Goal: Communication & Community: Share content

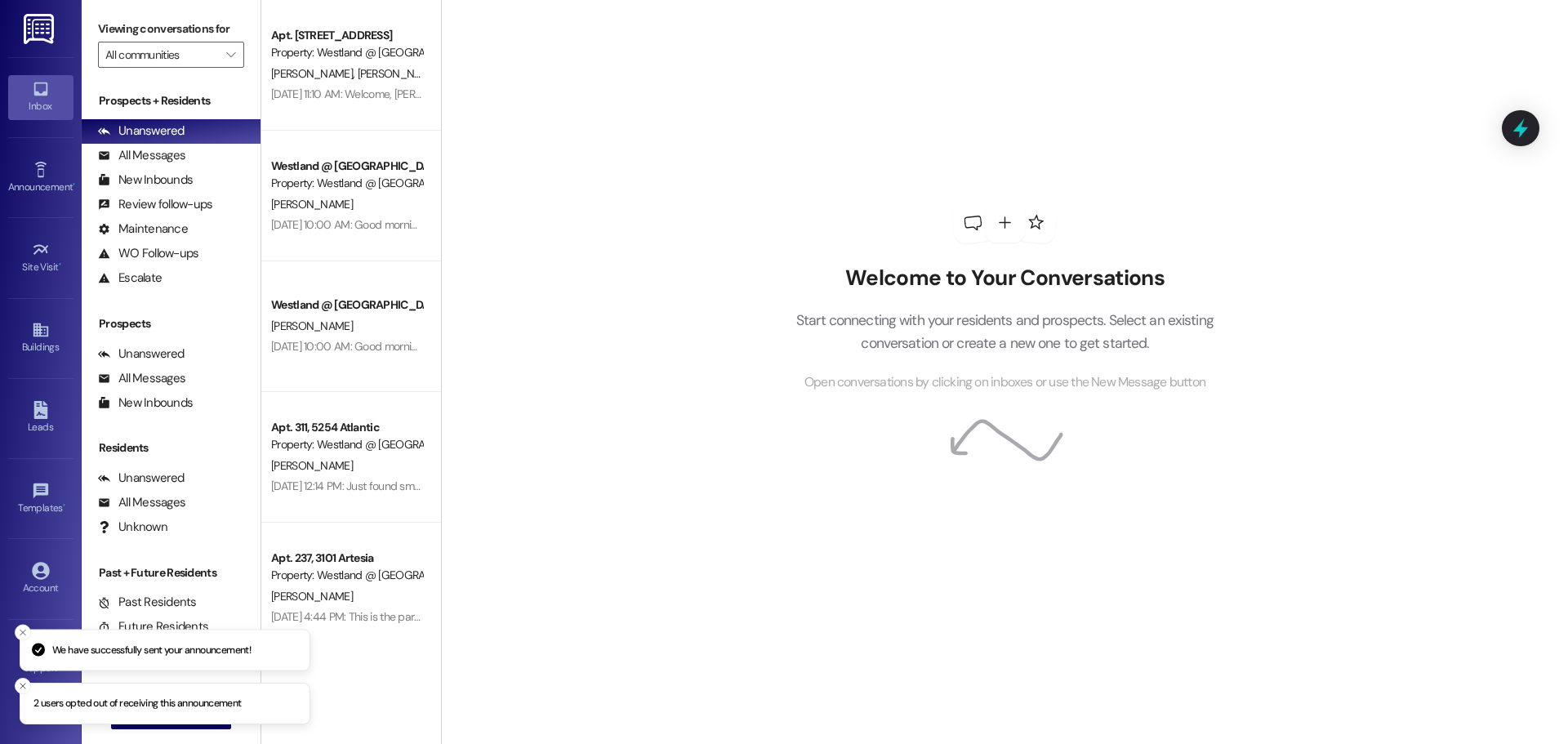
click at [44, 144] on div "Announcement • Send A Text Announcement" at bounding box center [41, 177] width 65 height 80
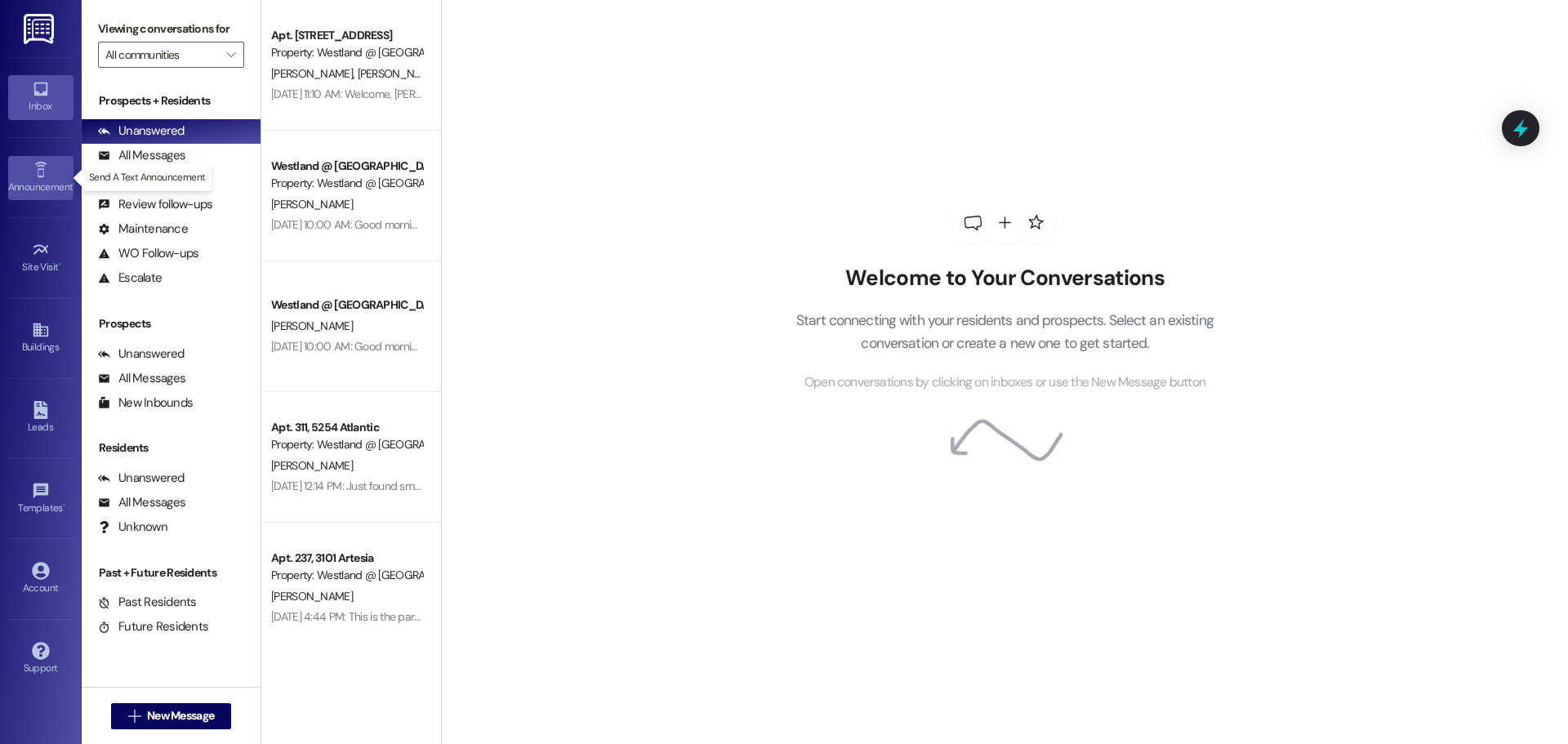
click at [48, 160] on icon at bounding box center [41, 169] width 18 height 18
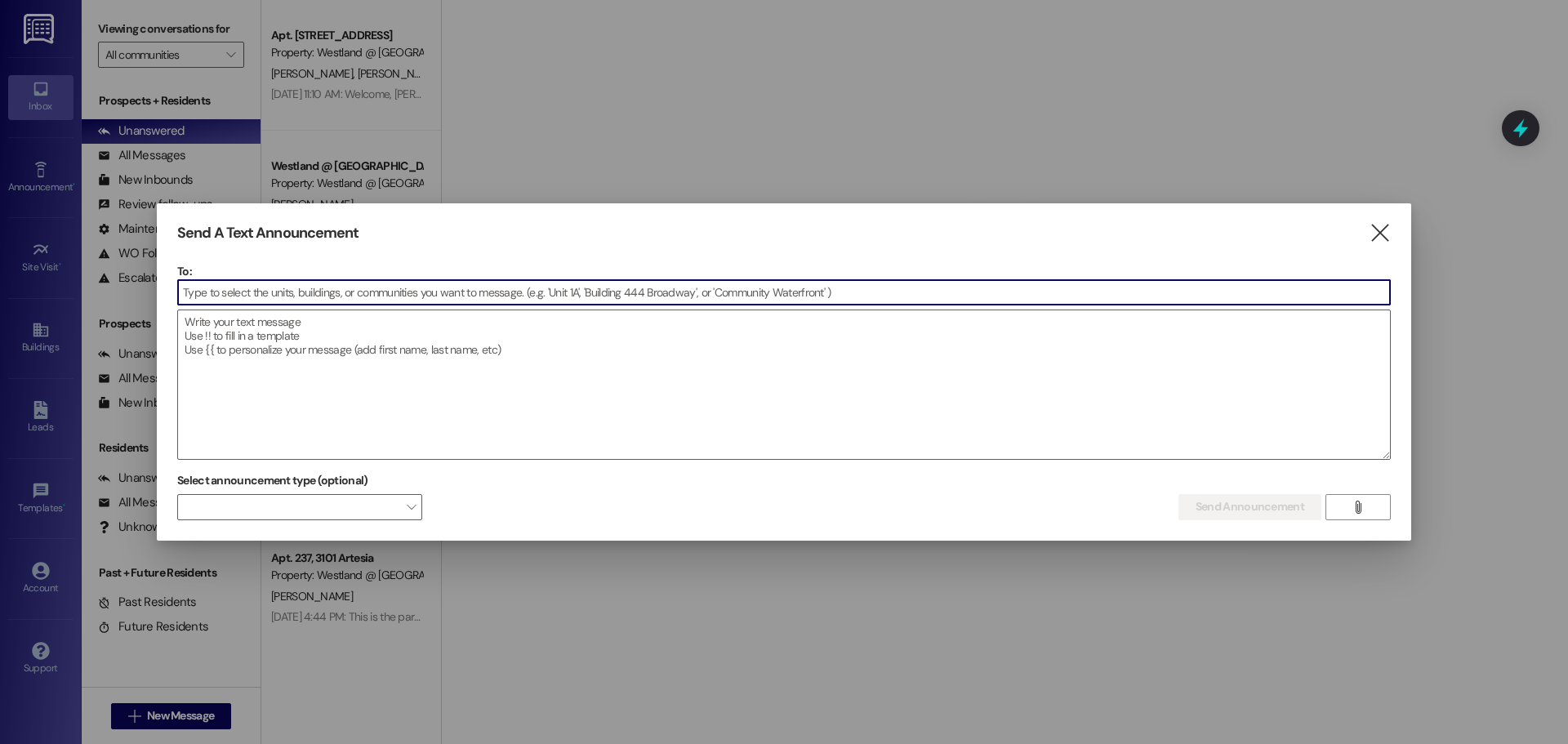
click at [333, 294] on input at bounding box center [783, 292] width 1212 height 24
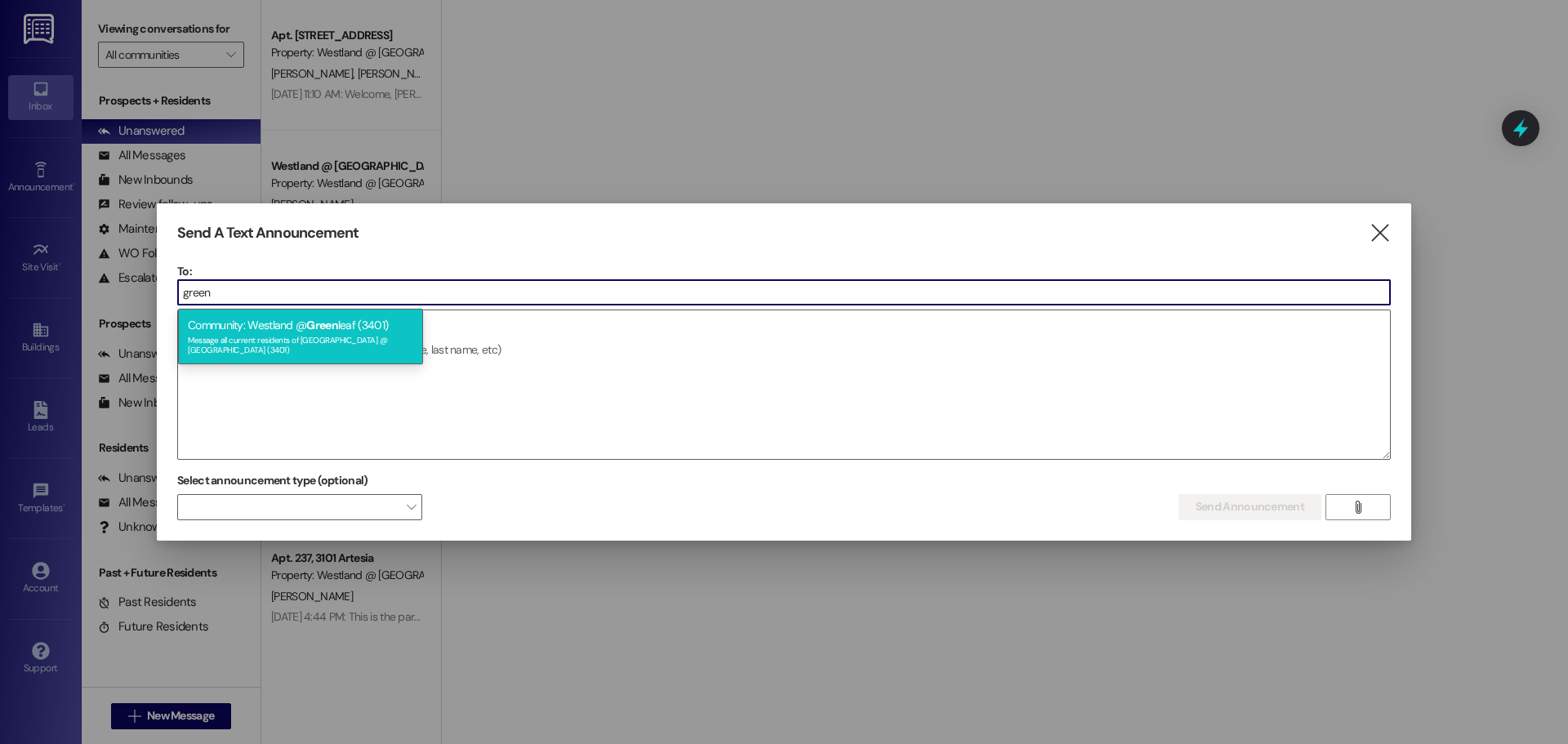
type input "green"
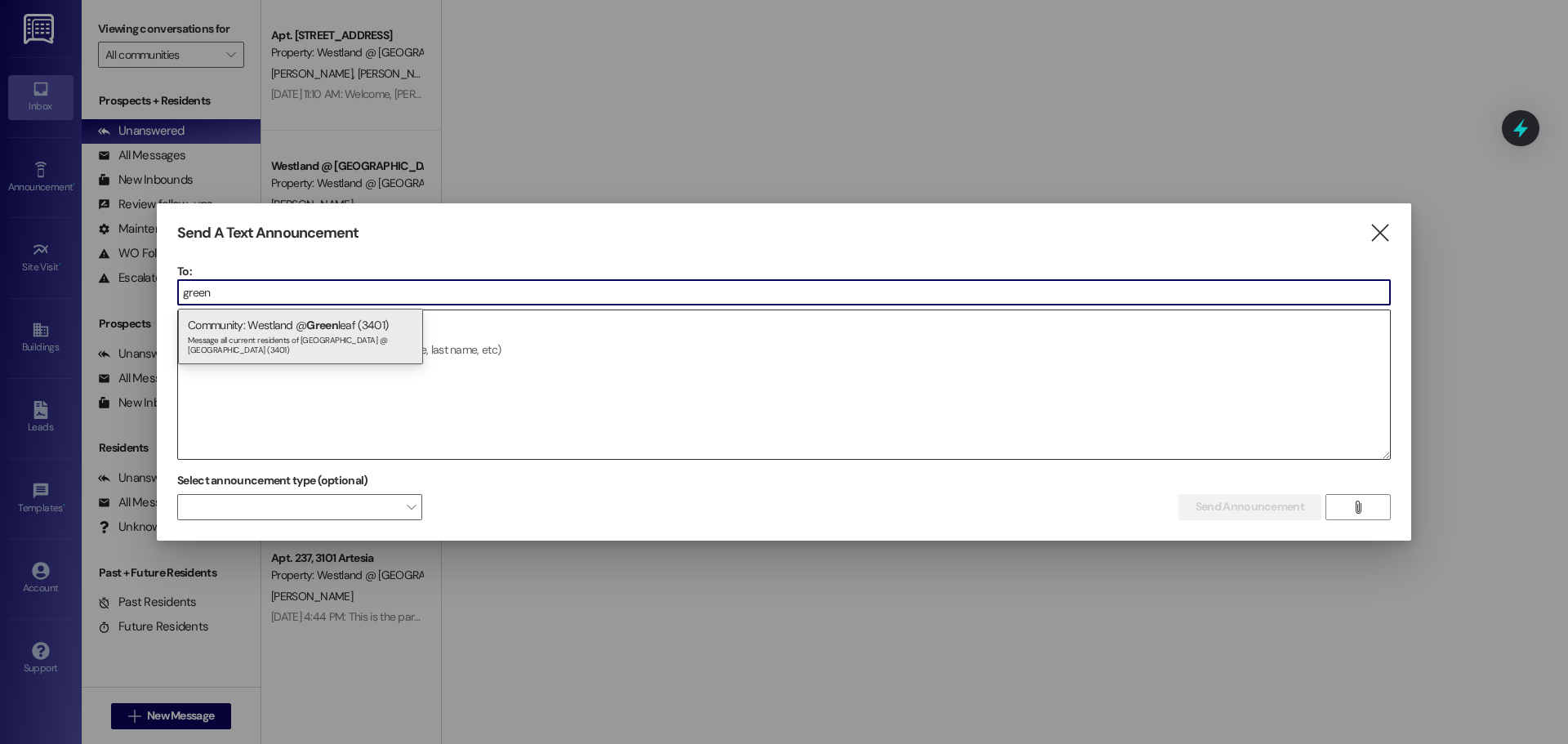
click at [342, 322] on div "Community: Westland @ Green leaf (3401) Message all current residents of [GEOGR…" at bounding box center [300, 336] width 245 height 55
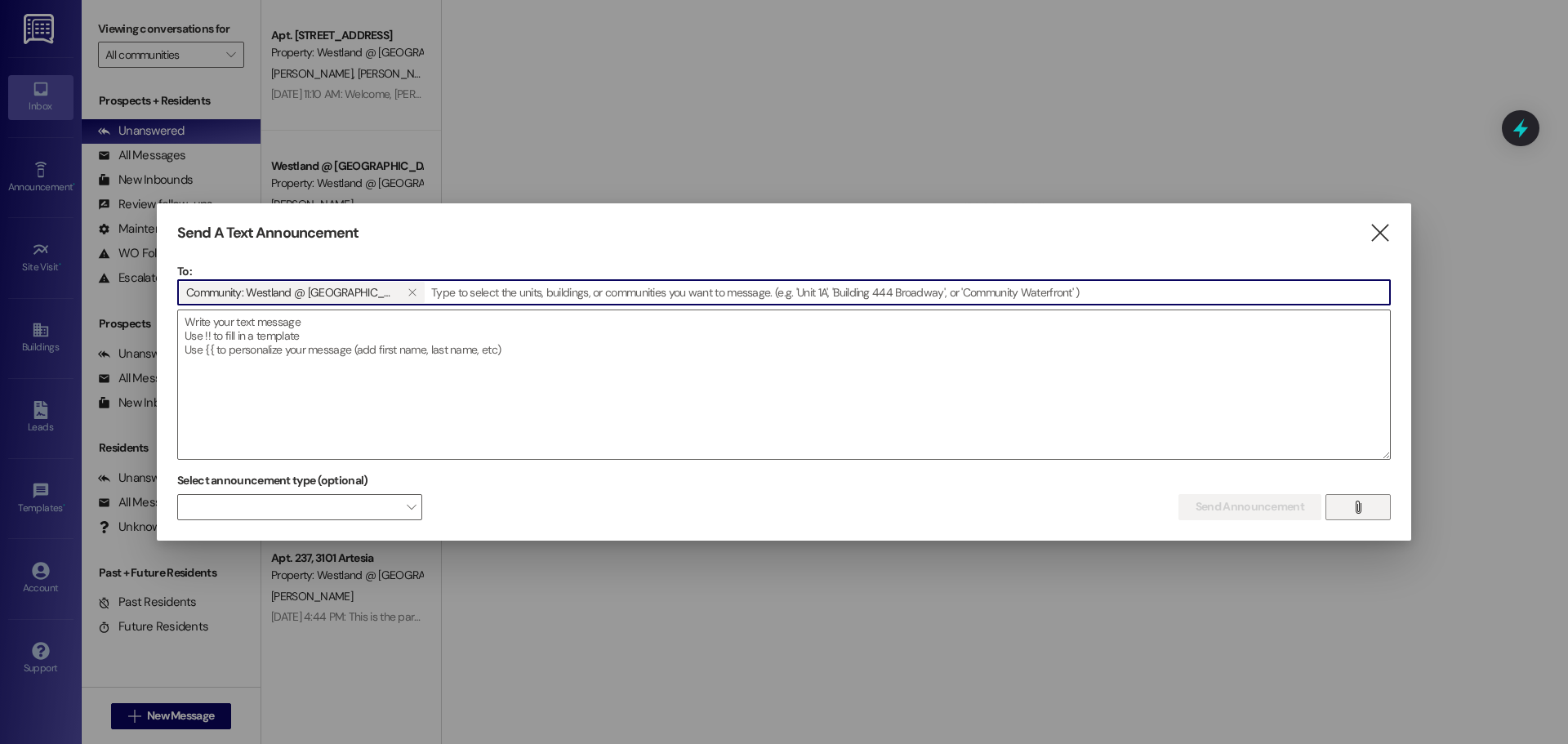
click at [1355, 506] on icon "" at bounding box center [1358, 507] width 13 height 13
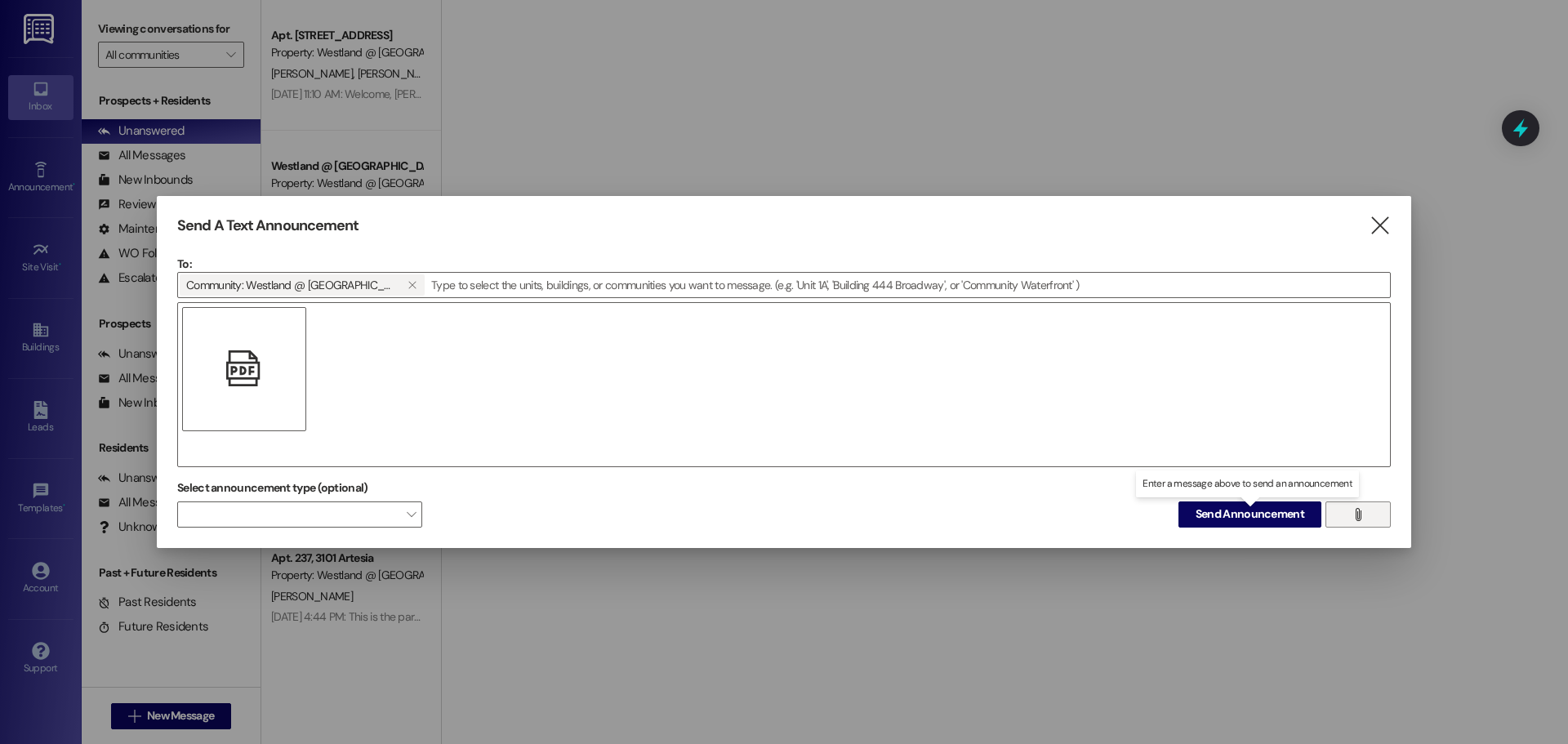
click at [1226, 507] on span "Send Announcement" at bounding box center [1250, 514] width 109 height 17
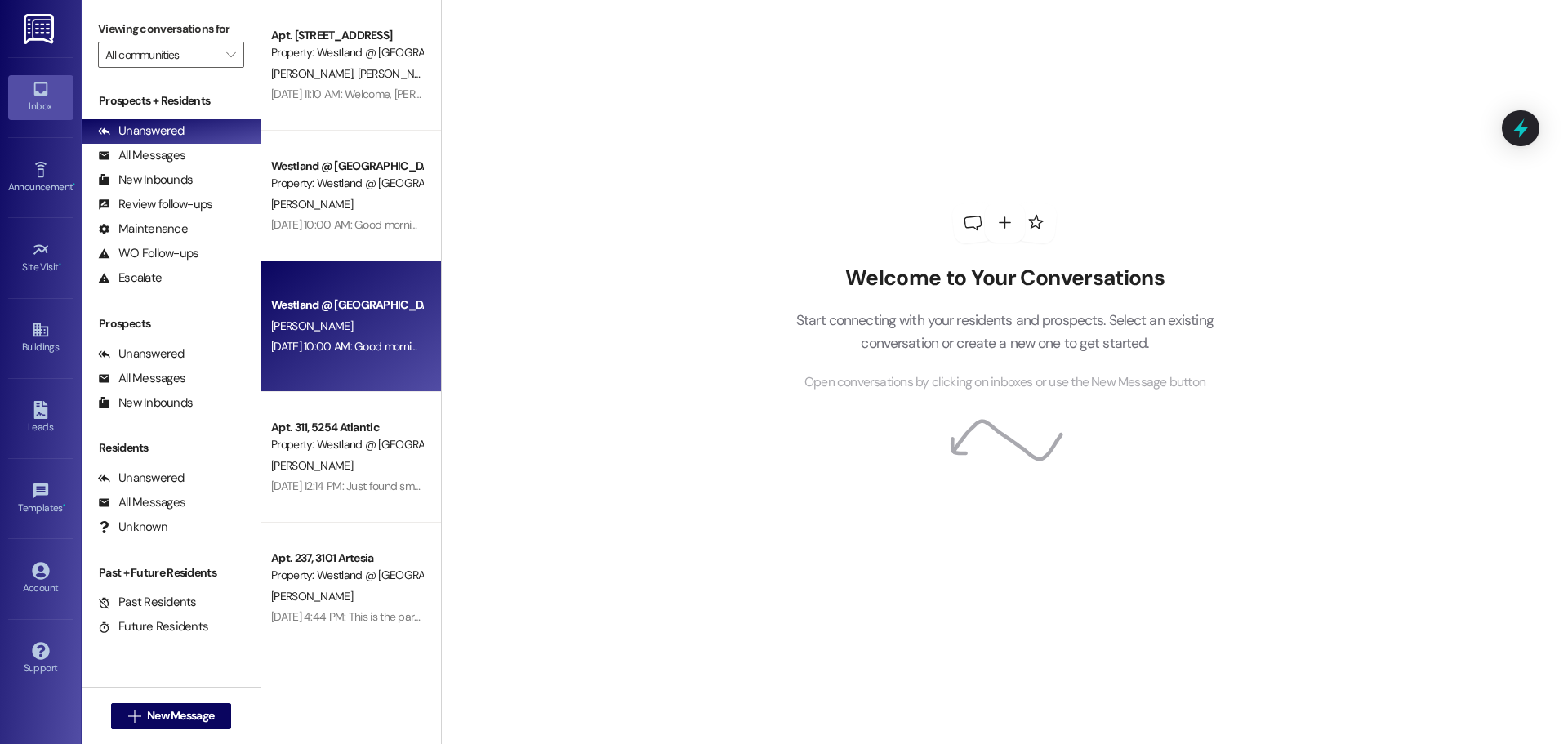
click at [374, 331] on div "[PERSON_NAME]" at bounding box center [346, 326] width 154 height 21
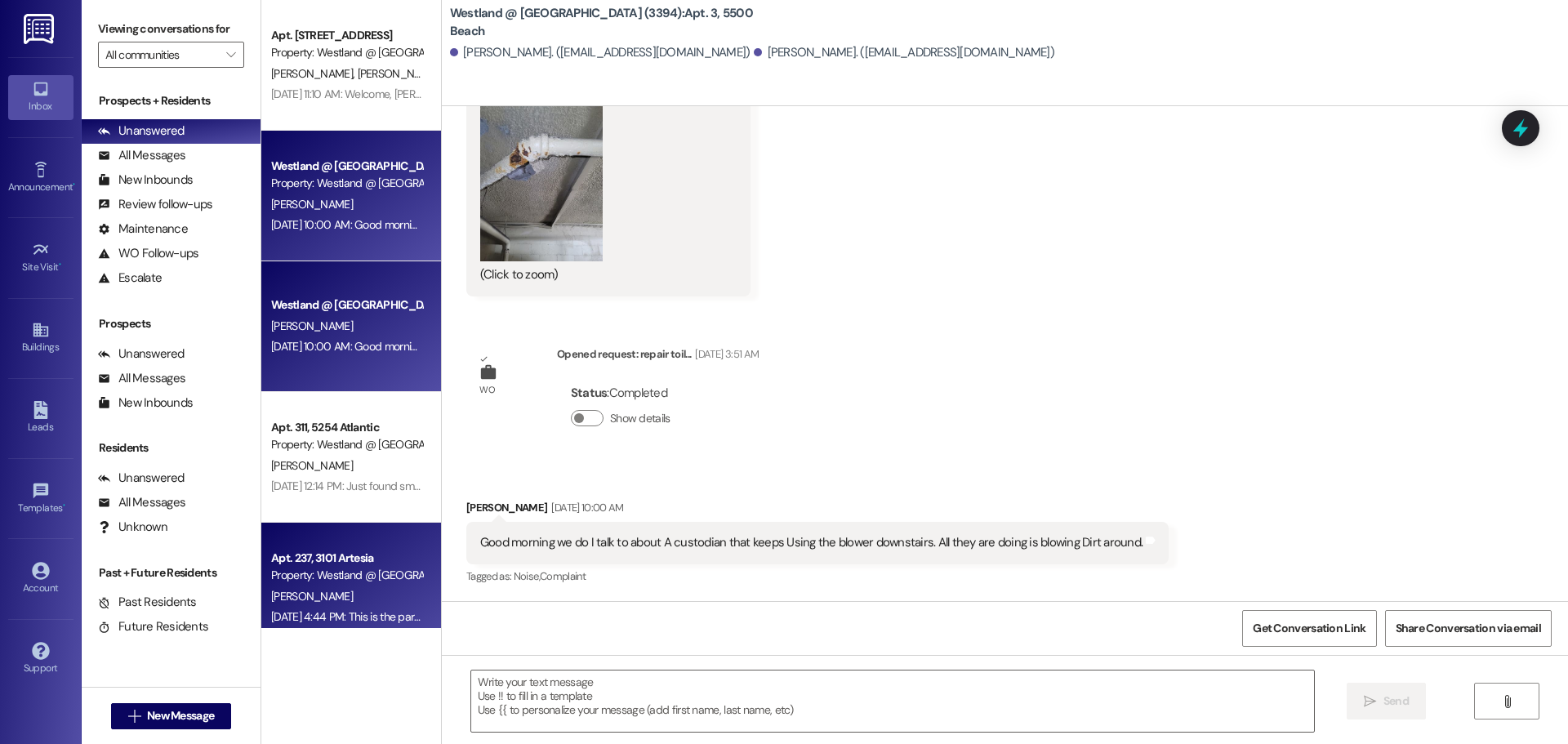
scroll to position [339, 0]
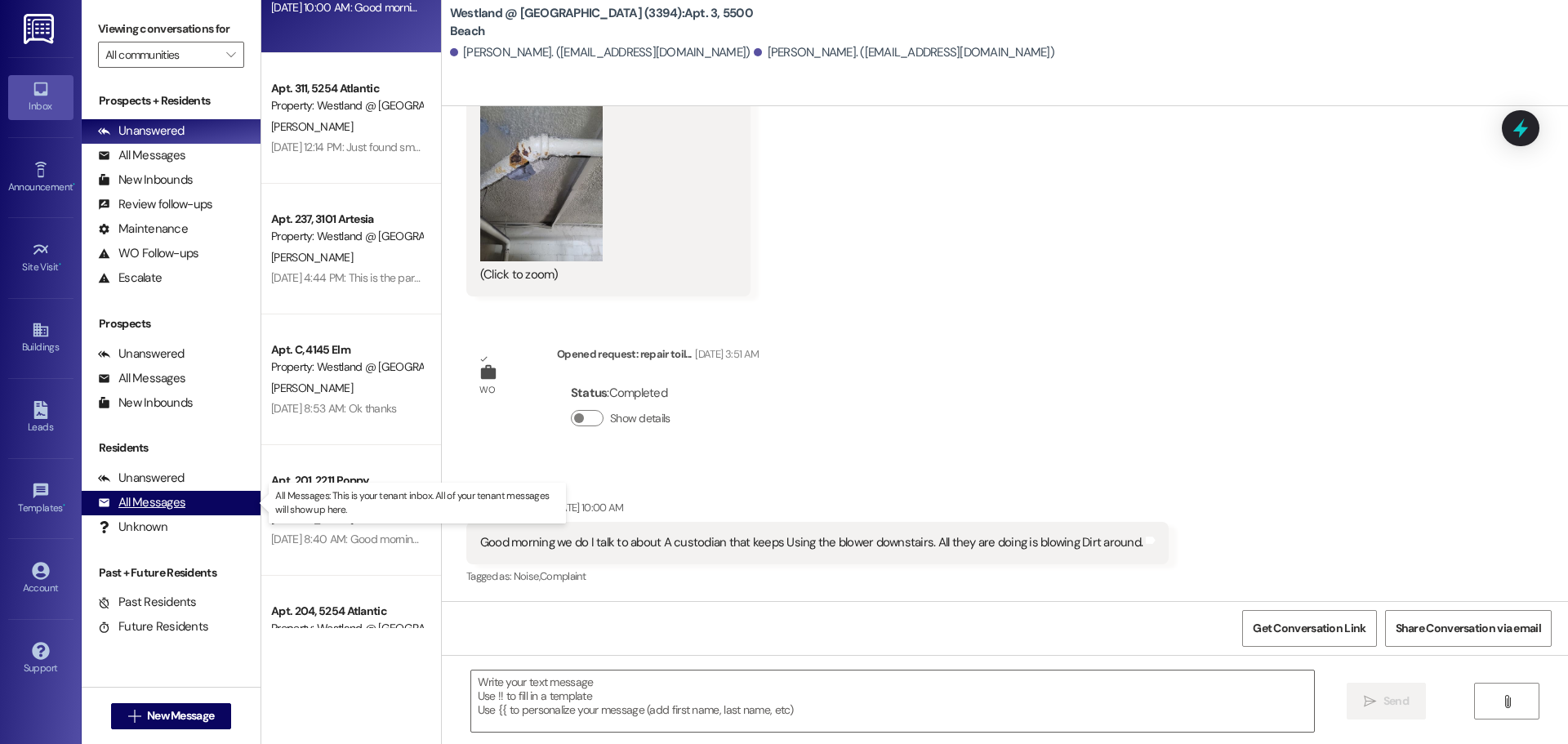
click at [155, 499] on div "All Messages" at bounding box center [141, 502] width 87 height 17
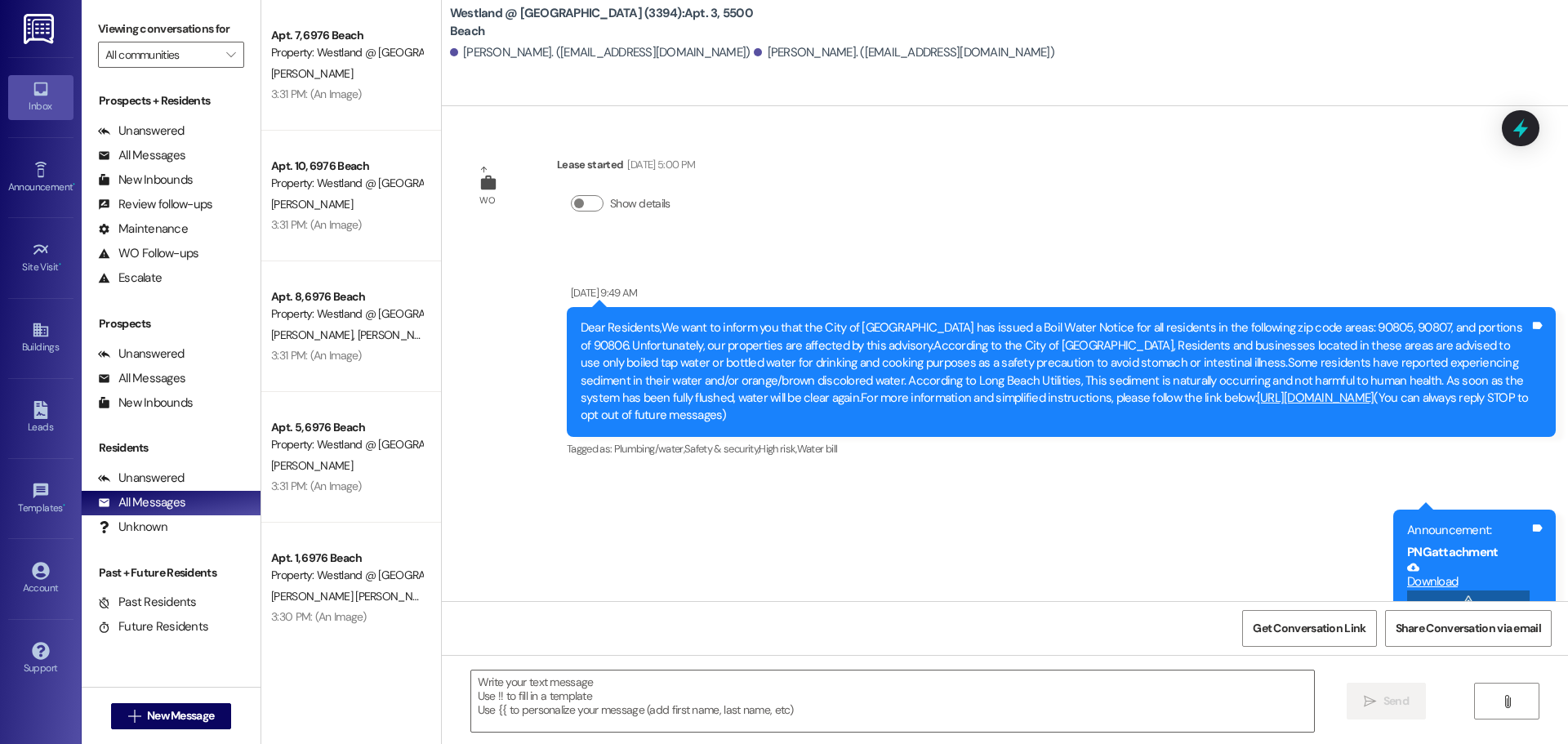
scroll to position [8005, 0]
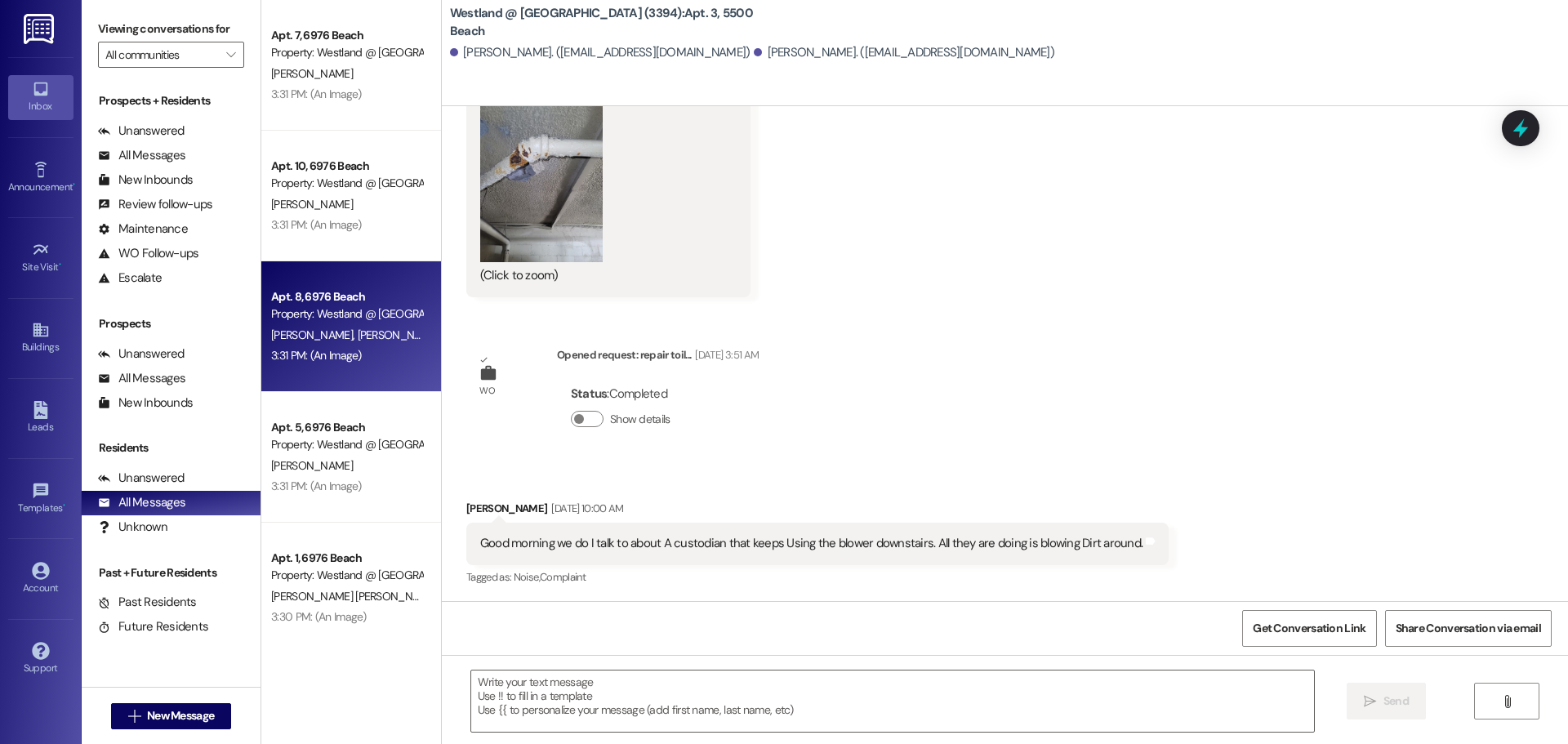
click at [334, 378] on div "Apt. 8, 6976 Beach Property: Westland @ [GEOGRAPHIC_DATA] (3401) [PERSON_NAME] …" at bounding box center [351, 326] width 179 height 130
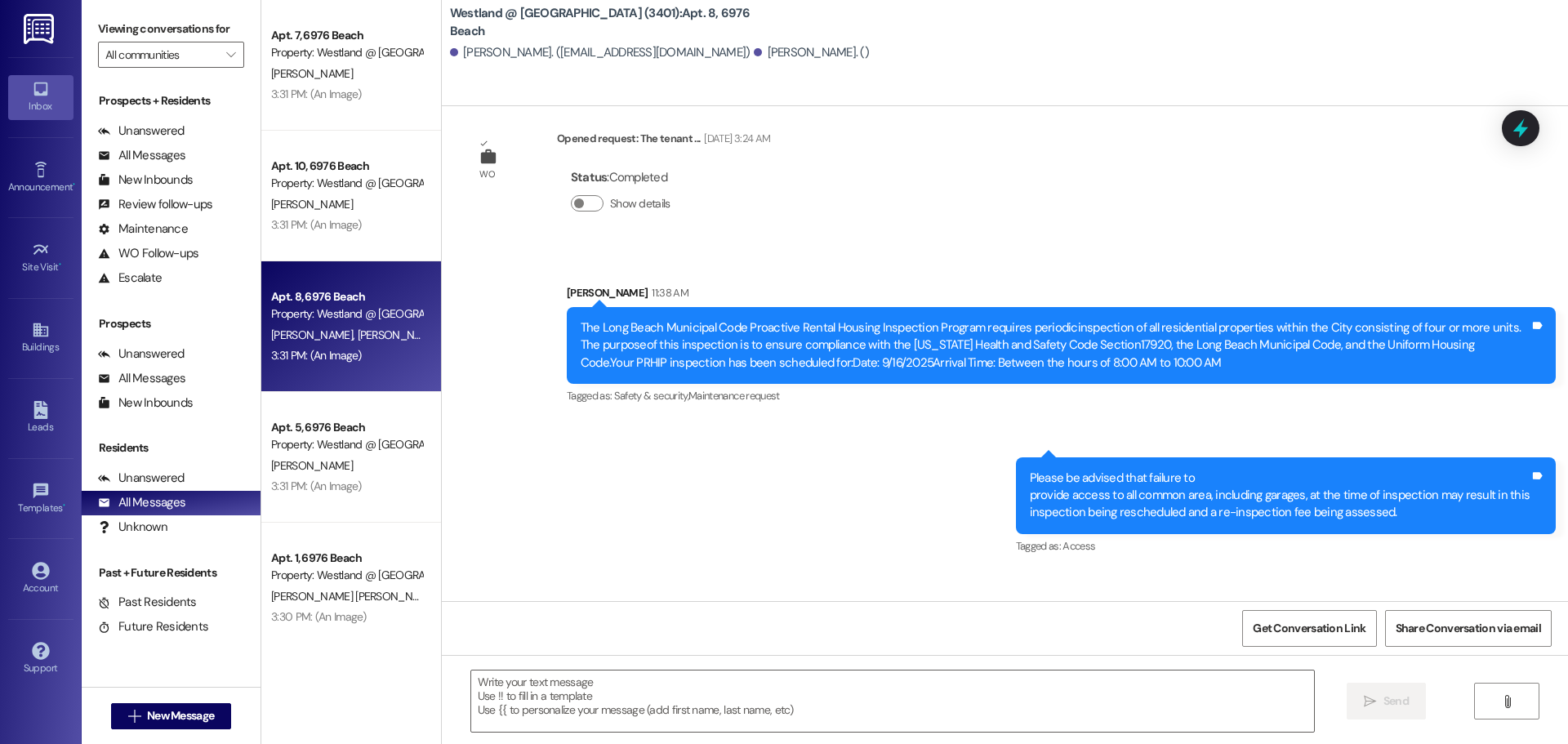
scroll to position [9027, 0]
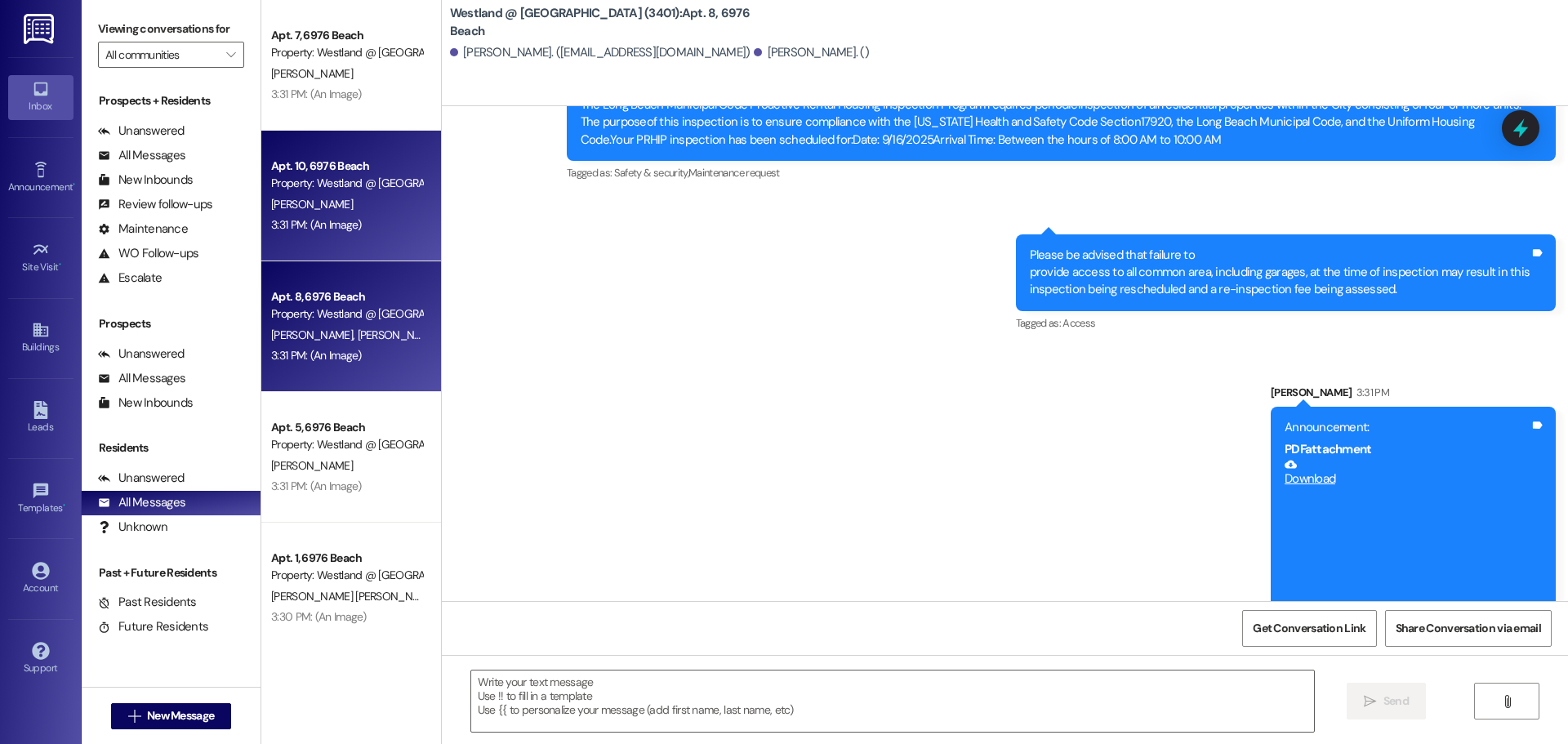
click at [317, 234] on div "3:31 PM: (An Image) 3:31 PM: (An Image)" at bounding box center [346, 225] width 154 height 21
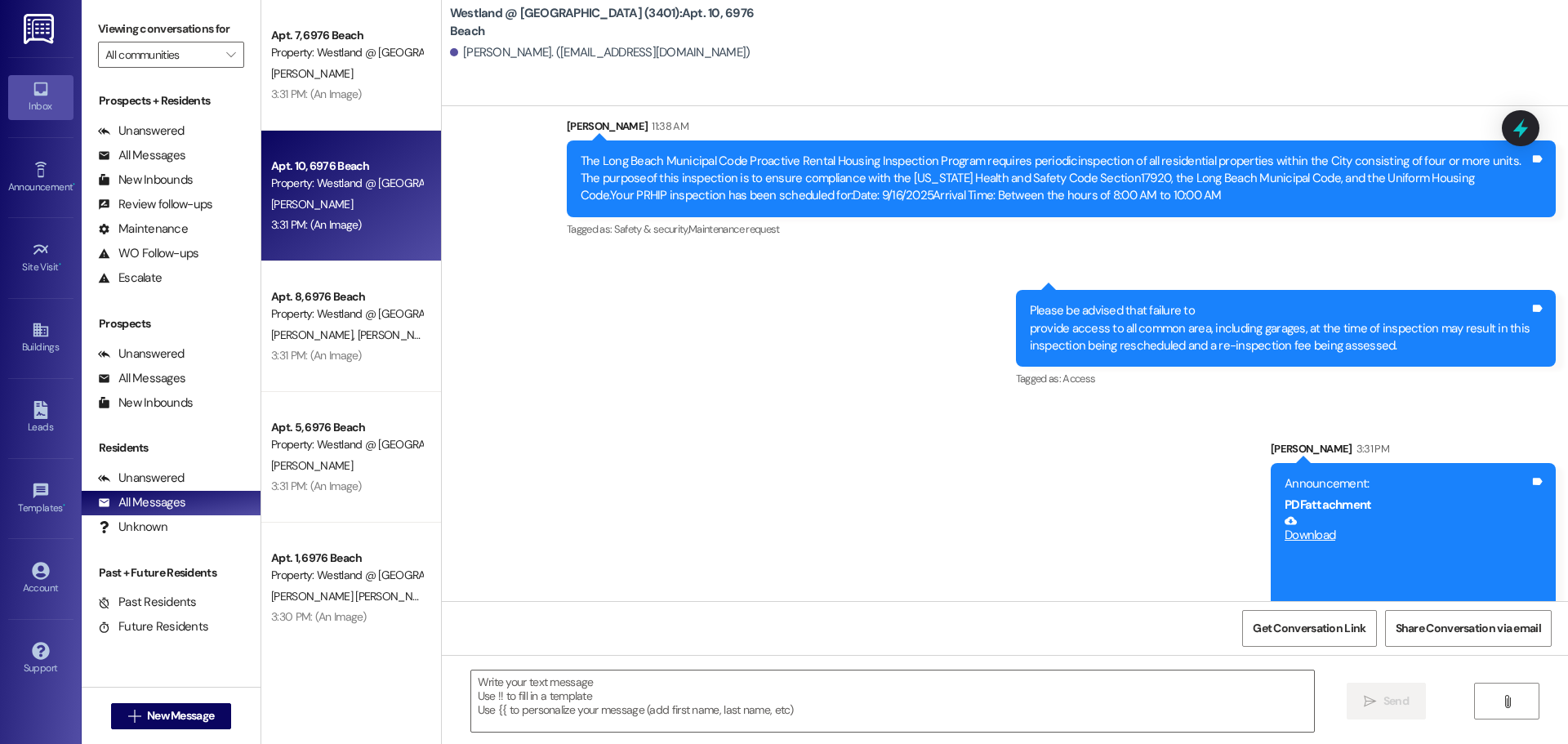
scroll to position [6969, 0]
